Goal: Task Accomplishment & Management: Use online tool/utility

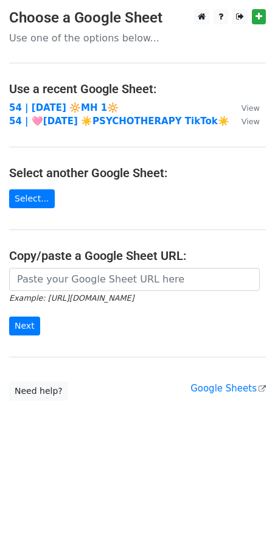
click at [62, 101] on td "54 | [DATE] 🔆MH 1🔆" at bounding box center [119, 108] width 220 height 14
click at [62, 107] on strong "54 | [DATE] 🔆MH 1🔆" at bounding box center [64, 107] width 110 height 11
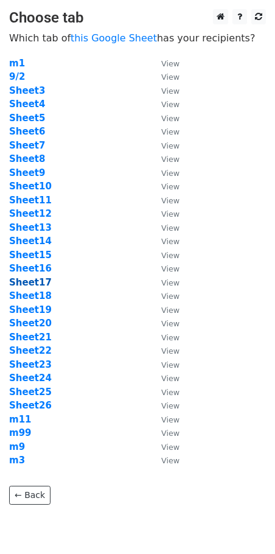
click at [30, 282] on strong "Sheet17" at bounding box center [30, 282] width 43 height 11
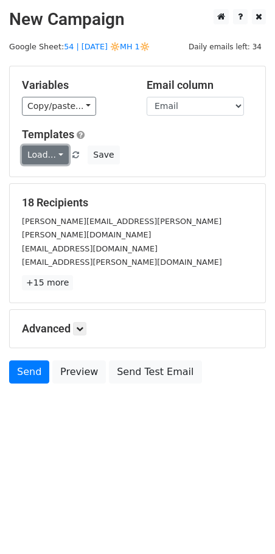
click at [46, 159] on link "Load..." at bounding box center [45, 155] width 47 height 19
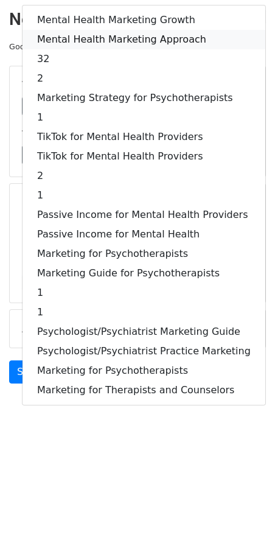
drag, startPoint x: 136, startPoint y: 40, endPoint x: 133, endPoint y: 55, distance: 16.1
click at [136, 40] on link "Mental Health Marketing Approach" at bounding box center [144, 39] width 243 height 19
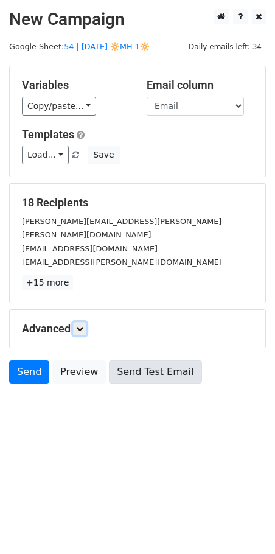
drag, startPoint x: 83, startPoint y: 315, endPoint x: 108, endPoint y: 351, distance: 43.2
click at [83, 325] on icon at bounding box center [79, 328] width 7 height 7
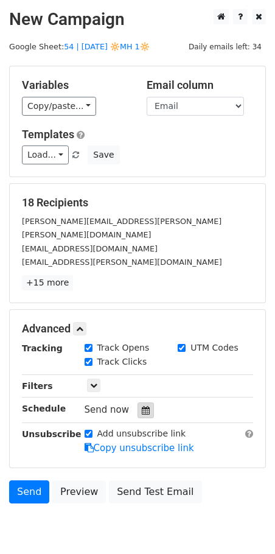
click at [142, 406] on icon at bounding box center [146, 410] width 8 height 9
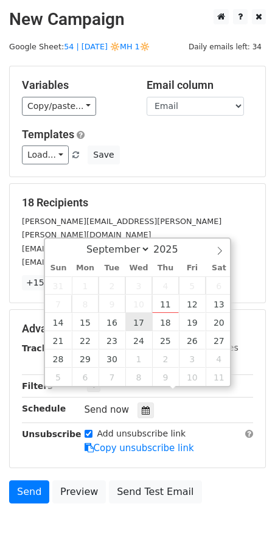
type input "2025-09-17 12:00"
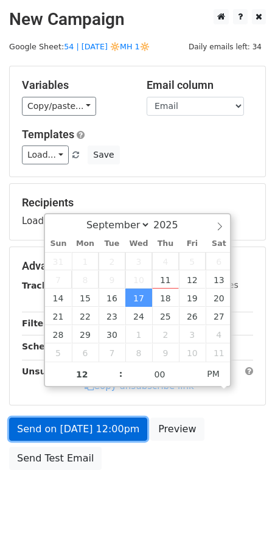
click at [108, 420] on link "Send on Sep 17 at 12:00pm" at bounding box center [78, 429] width 138 height 23
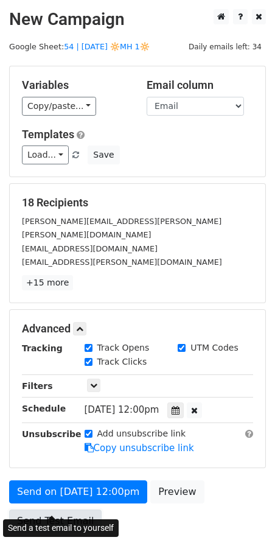
click at [60, 510] on link "Send Test Email" at bounding box center [55, 521] width 93 height 23
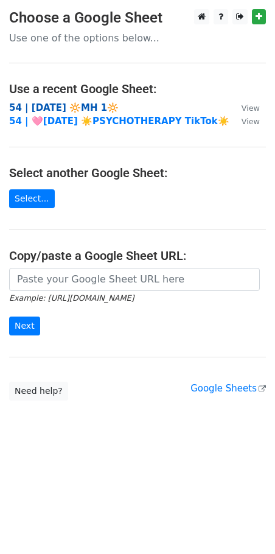
click at [104, 112] on strong "54 | [DATE] 🔆MH 1🔆" at bounding box center [64, 107] width 110 height 11
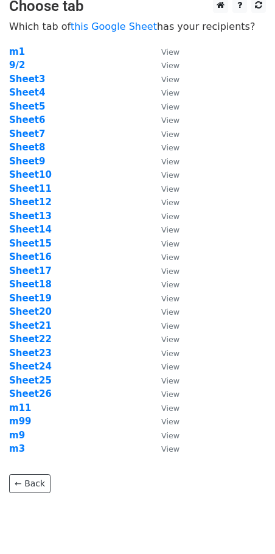
scroll to position [19, 0]
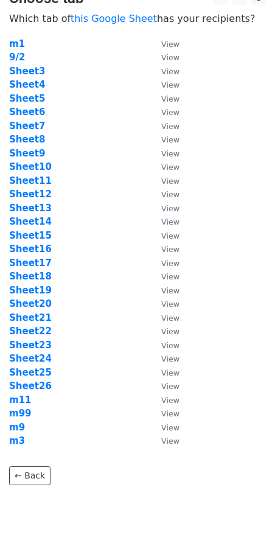
click at [30, 270] on td "Sheet18" at bounding box center [79, 277] width 140 height 14
click at [37, 280] on strong "Sheet18" at bounding box center [30, 276] width 43 height 11
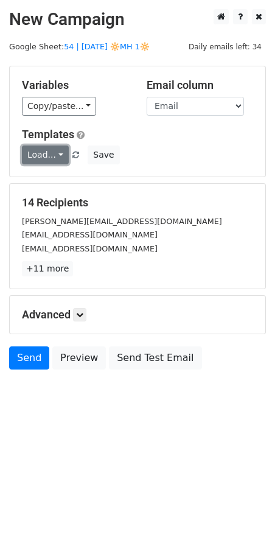
click at [53, 158] on link "Load..." at bounding box center [45, 155] width 47 height 19
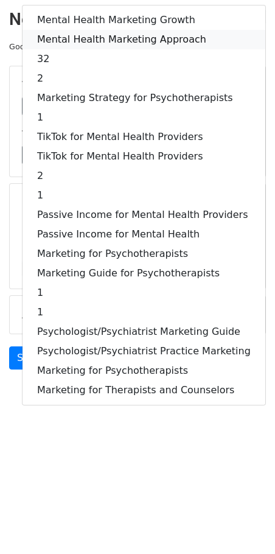
click at [142, 37] on link "Mental Health Marketing Approach" at bounding box center [144, 39] width 243 height 19
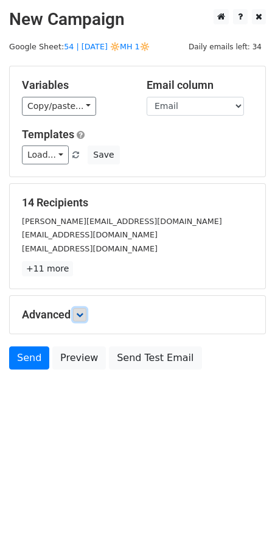
click at [78, 311] on icon at bounding box center [79, 314] width 7 height 7
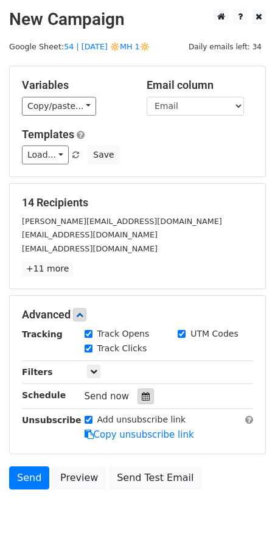
click at [142, 393] on icon at bounding box center [146, 396] width 8 height 9
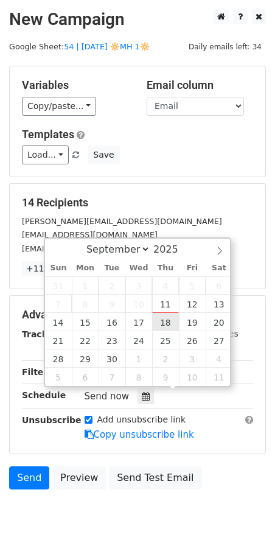
type input "2025-09-18 12:00"
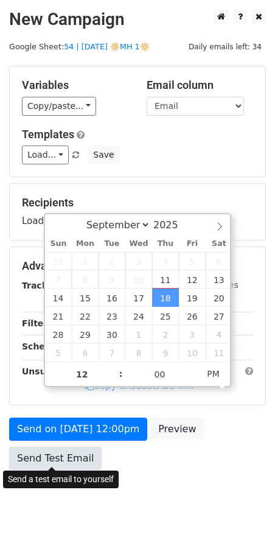
click at [61, 449] on link "Send Test Email" at bounding box center [55, 458] width 93 height 23
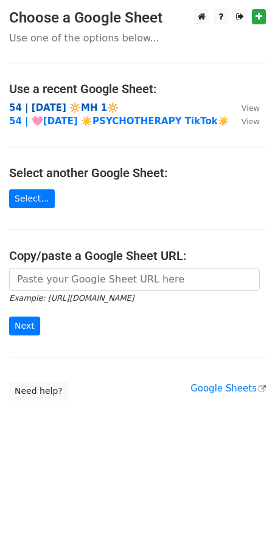
click at [92, 102] on strong "54 | [DATE] 🔆MH 1🔆" at bounding box center [64, 107] width 110 height 11
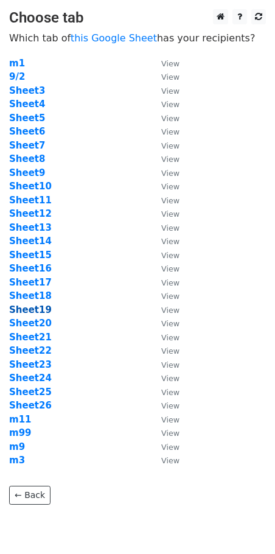
click at [32, 307] on strong "Sheet19" at bounding box center [30, 309] width 43 height 11
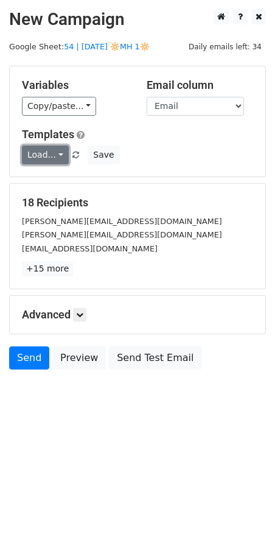
click at [34, 157] on link "Load..." at bounding box center [45, 155] width 47 height 19
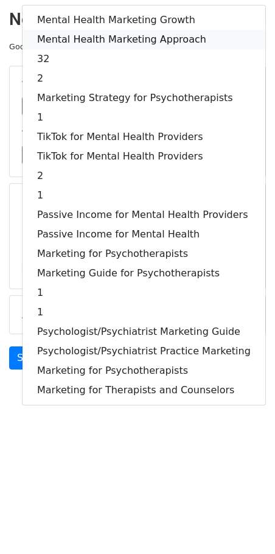
click at [119, 41] on link "Mental Health Marketing Approach" at bounding box center [144, 39] width 243 height 19
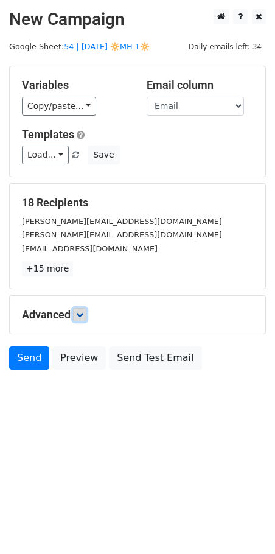
click at [82, 308] on link at bounding box center [79, 314] width 13 height 13
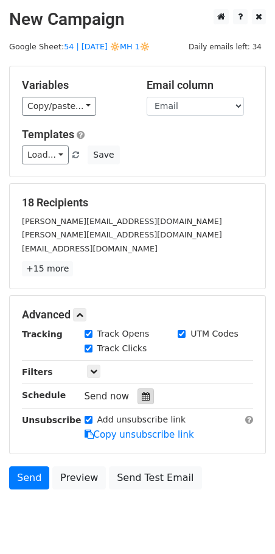
click at [142, 395] on icon at bounding box center [146, 396] width 8 height 9
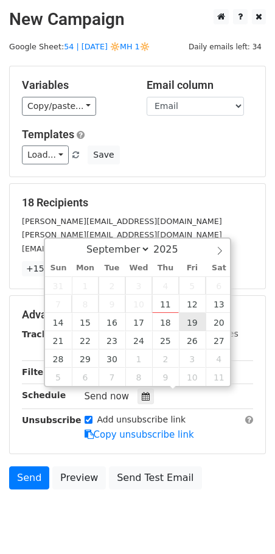
type input "2025-09-19 12:00"
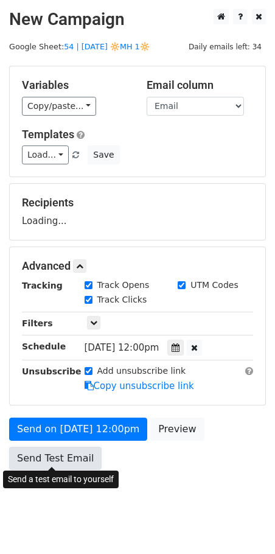
click at [66, 456] on link "Send Test Email" at bounding box center [55, 458] width 93 height 23
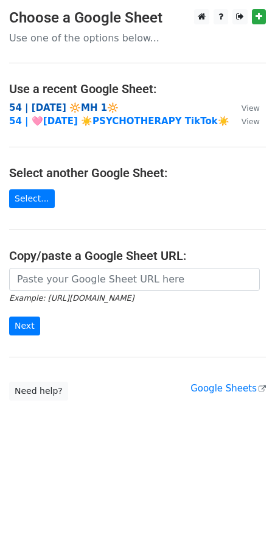
click at [99, 109] on strong "54 | SEP 1 2025 🔆MH 1🔆" at bounding box center [64, 107] width 110 height 11
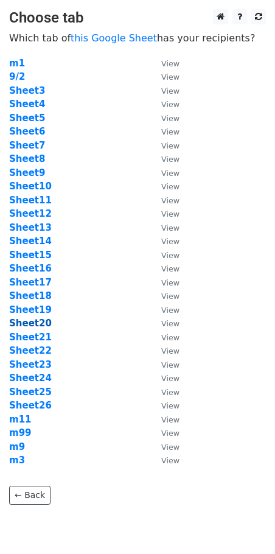
click at [38, 325] on strong "Sheet20" at bounding box center [30, 323] width 43 height 11
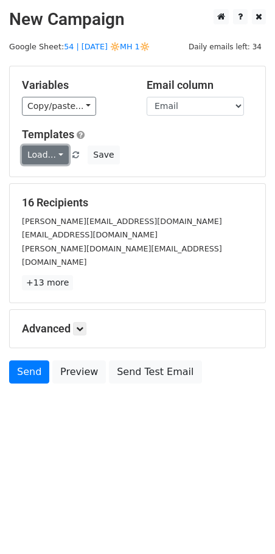
click at [46, 163] on link "Load..." at bounding box center [45, 155] width 47 height 19
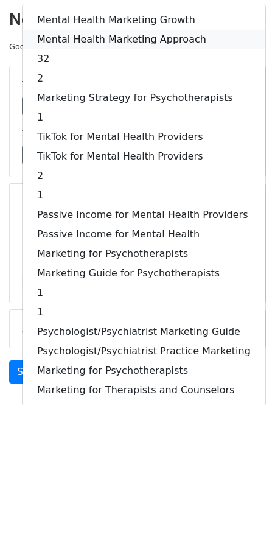
click at [130, 43] on link "Mental Health Marketing Approach" at bounding box center [144, 39] width 243 height 19
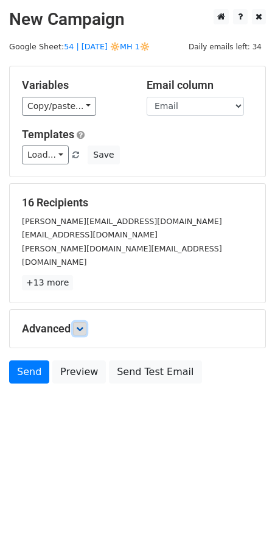
click at [81, 325] on icon at bounding box center [79, 328] width 7 height 7
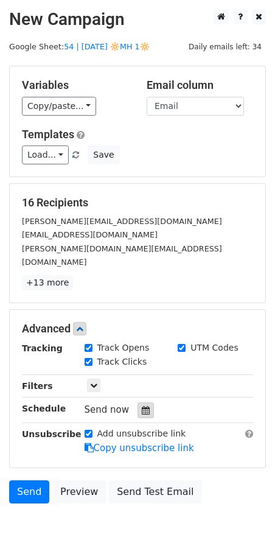
click at [139, 402] on div at bounding box center [146, 410] width 16 height 16
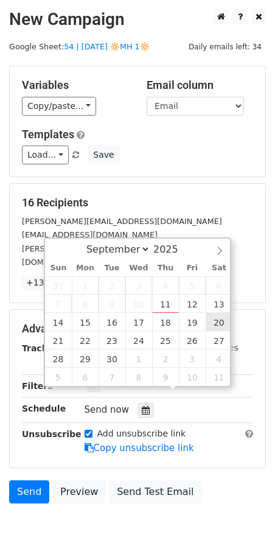
type input "2025-09-20 12:00"
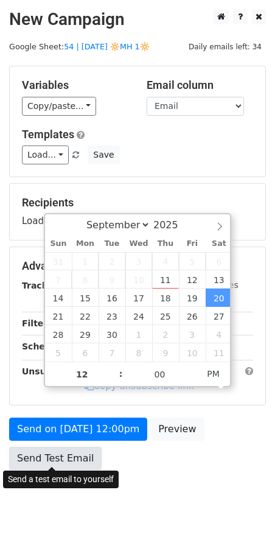
click at [56, 447] on link "Send Test Email" at bounding box center [55, 458] width 93 height 23
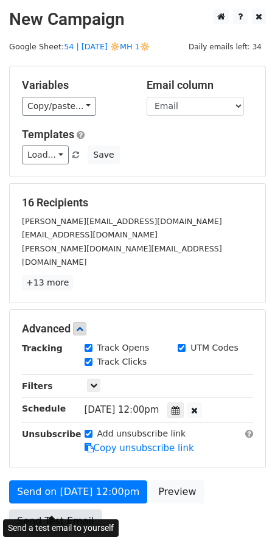
click at [65, 510] on link "Send Test Email" at bounding box center [55, 521] width 93 height 23
click at [61, 510] on link "Send Test Email" at bounding box center [55, 521] width 93 height 23
click at [66, 510] on link "Send Test Email" at bounding box center [55, 521] width 93 height 23
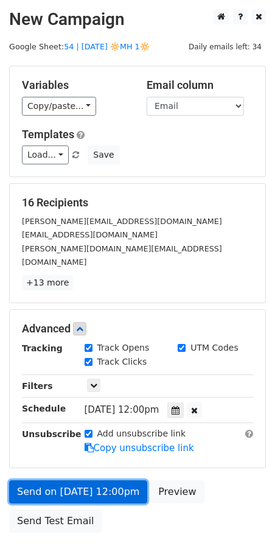
click at [66, 480] on link "Send on Sep 20 at 12:00pm" at bounding box center [78, 491] width 138 height 23
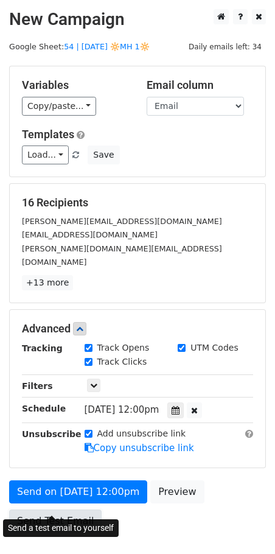
click at [60, 510] on link "Send Test Email" at bounding box center [55, 521] width 93 height 23
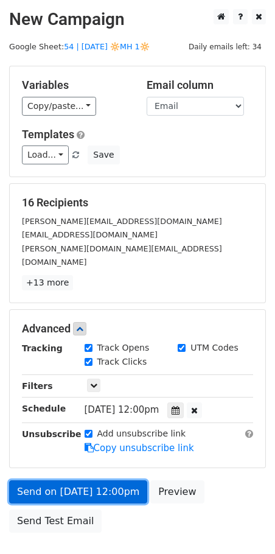
click at [79, 480] on link "Send on Sep 20 at 12:00pm" at bounding box center [78, 491] width 138 height 23
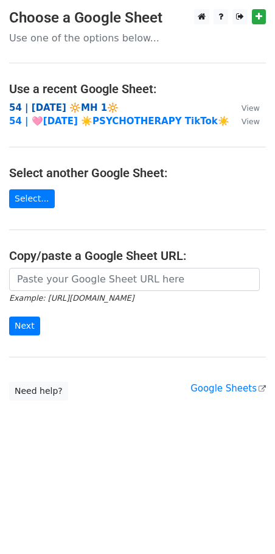
click at [91, 106] on strong "54 | [DATE] 🔆MH 1🔆" at bounding box center [64, 107] width 110 height 11
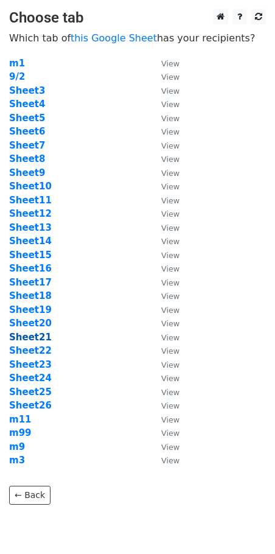
click at [34, 337] on strong "Sheet21" at bounding box center [30, 337] width 43 height 11
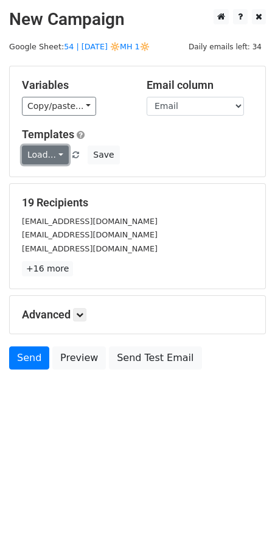
click at [44, 156] on link "Load..." at bounding box center [45, 155] width 47 height 19
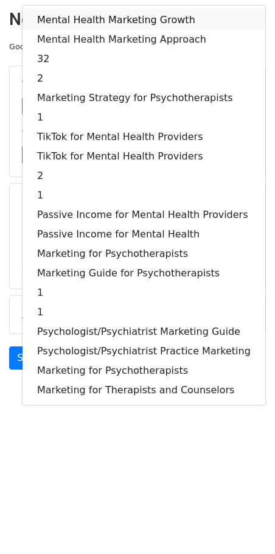
click at [119, 26] on link "Mental Health Marketing Growth" at bounding box center [144, 19] width 243 height 19
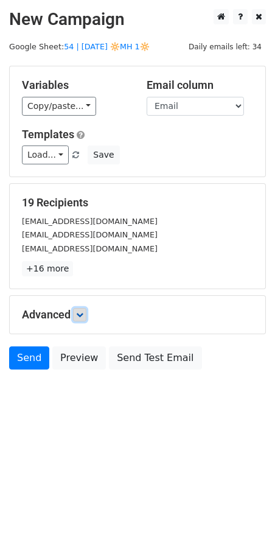
click at [85, 309] on link at bounding box center [79, 314] width 13 height 13
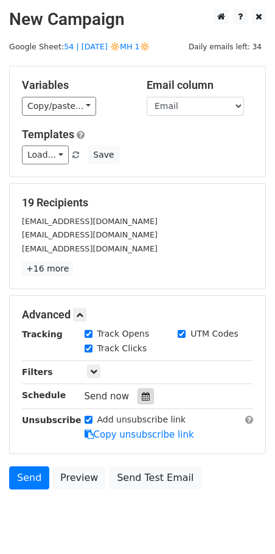
click at [142, 397] on icon at bounding box center [146, 396] width 8 height 9
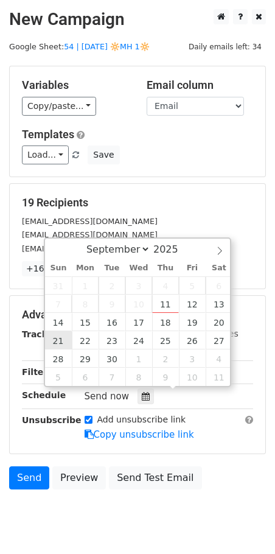
type input "[DATE] 12:00"
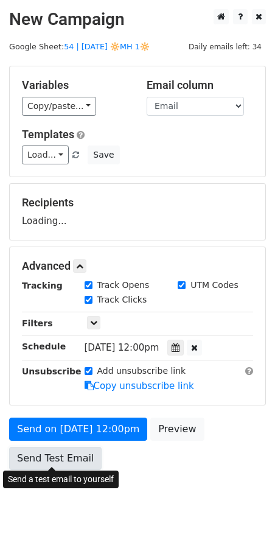
click at [61, 459] on link "Send Test Email" at bounding box center [55, 458] width 93 height 23
